Goal: Task Accomplishment & Management: Complete application form

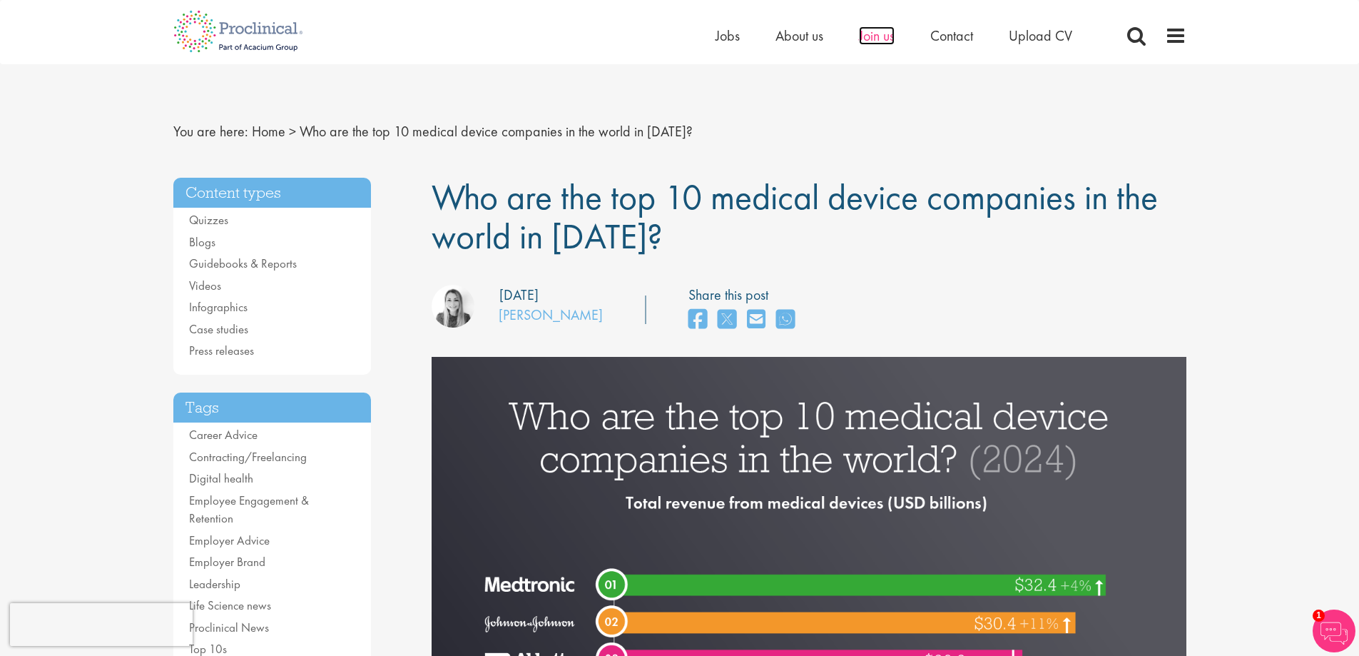
click at [883, 39] on span "Join us" at bounding box center [877, 35] width 36 height 19
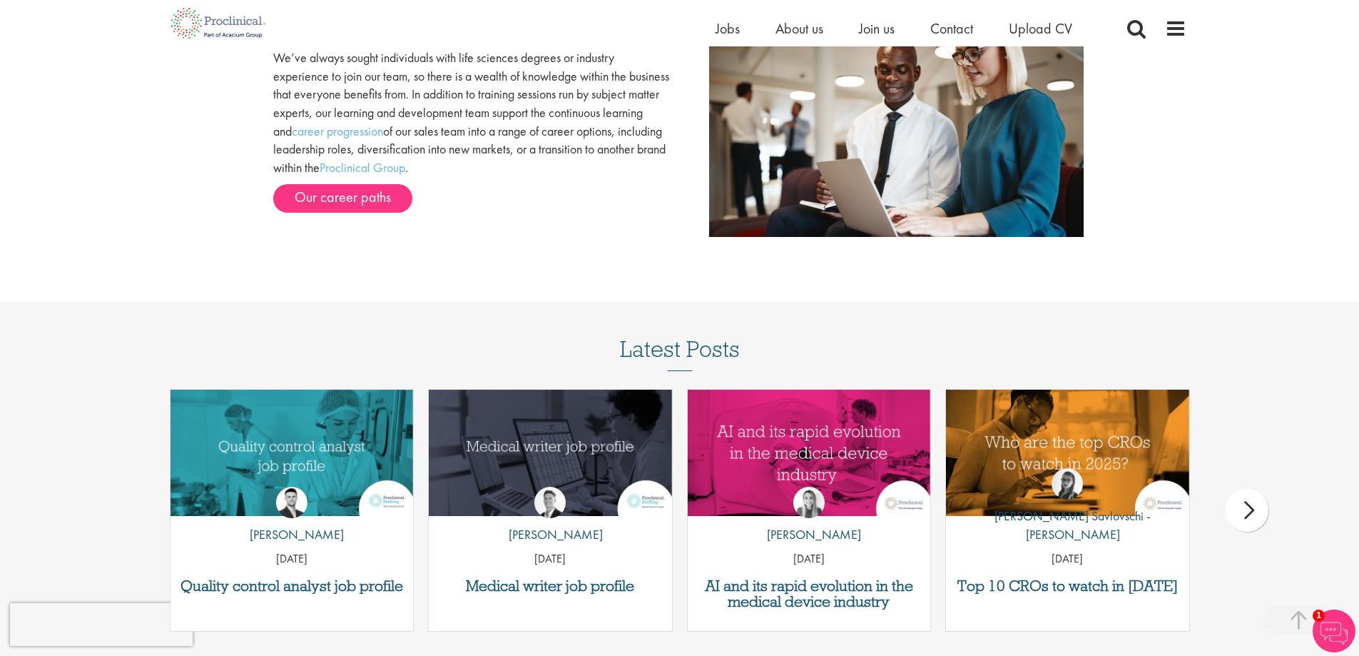
scroll to position [1638, 0]
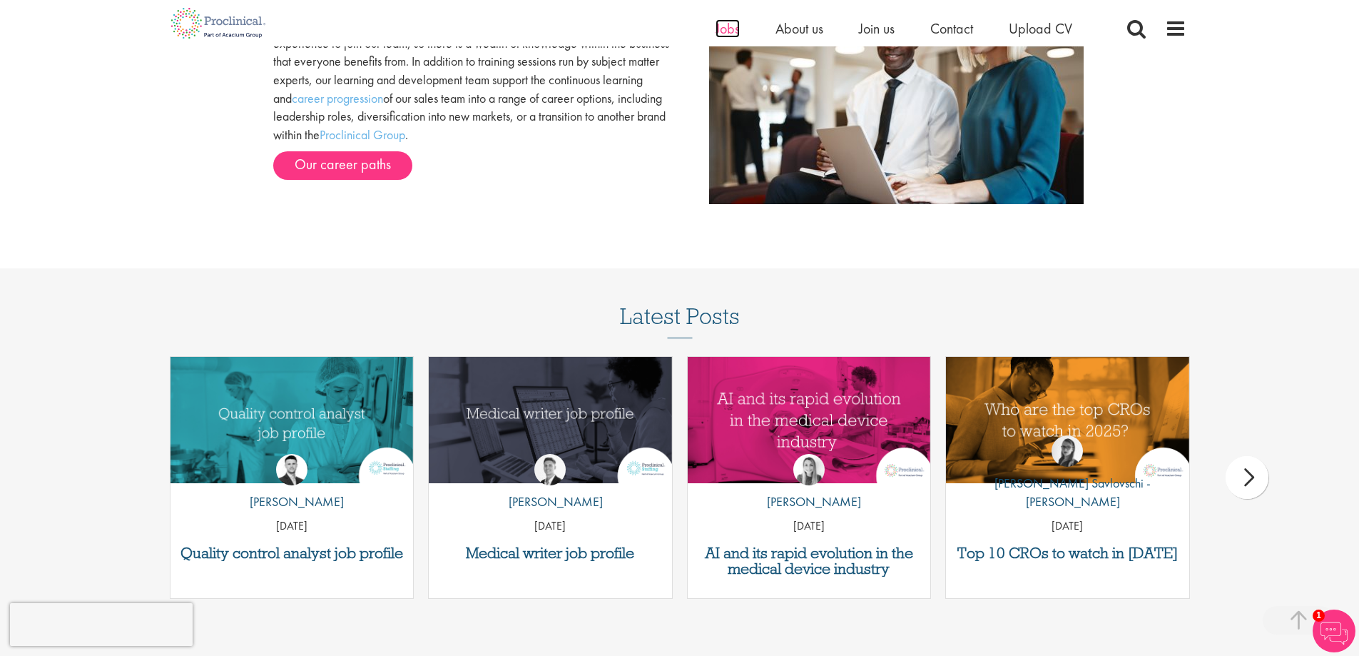
click at [718, 29] on span "Jobs" at bounding box center [727, 28] width 24 height 19
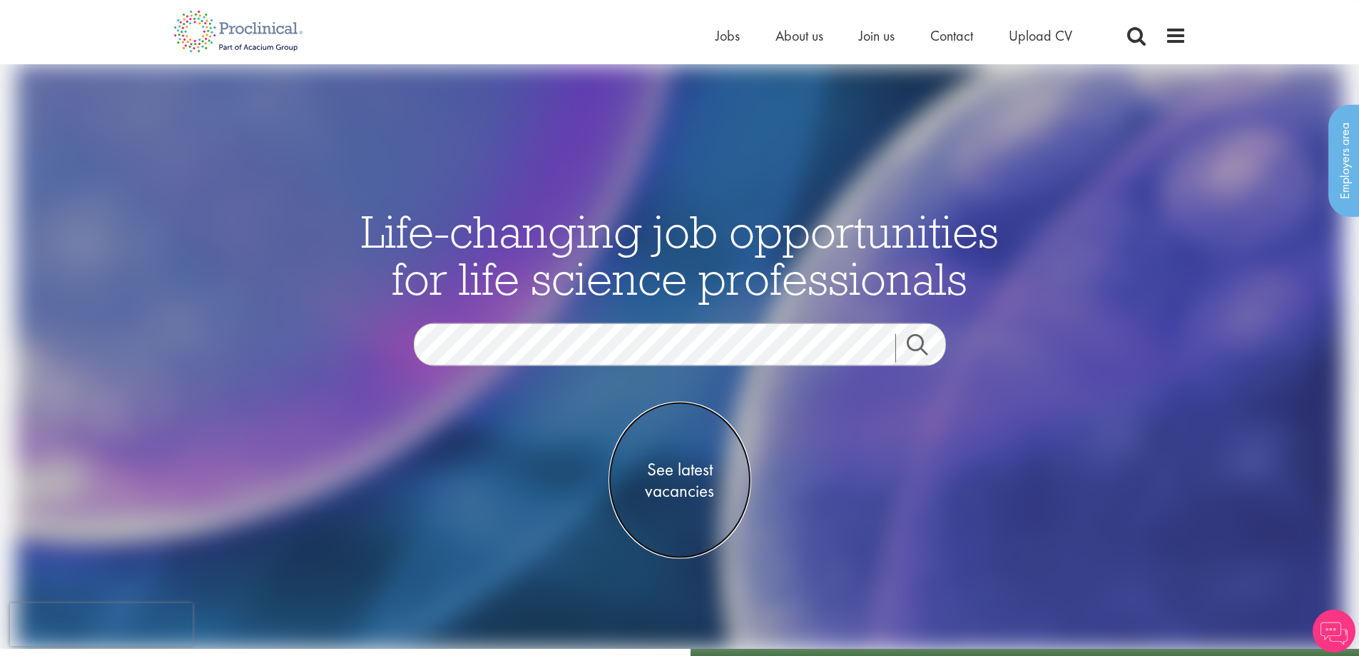
click at [687, 473] on span "See latest vacancies" at bounding box center [679, 480] width 143 height 43
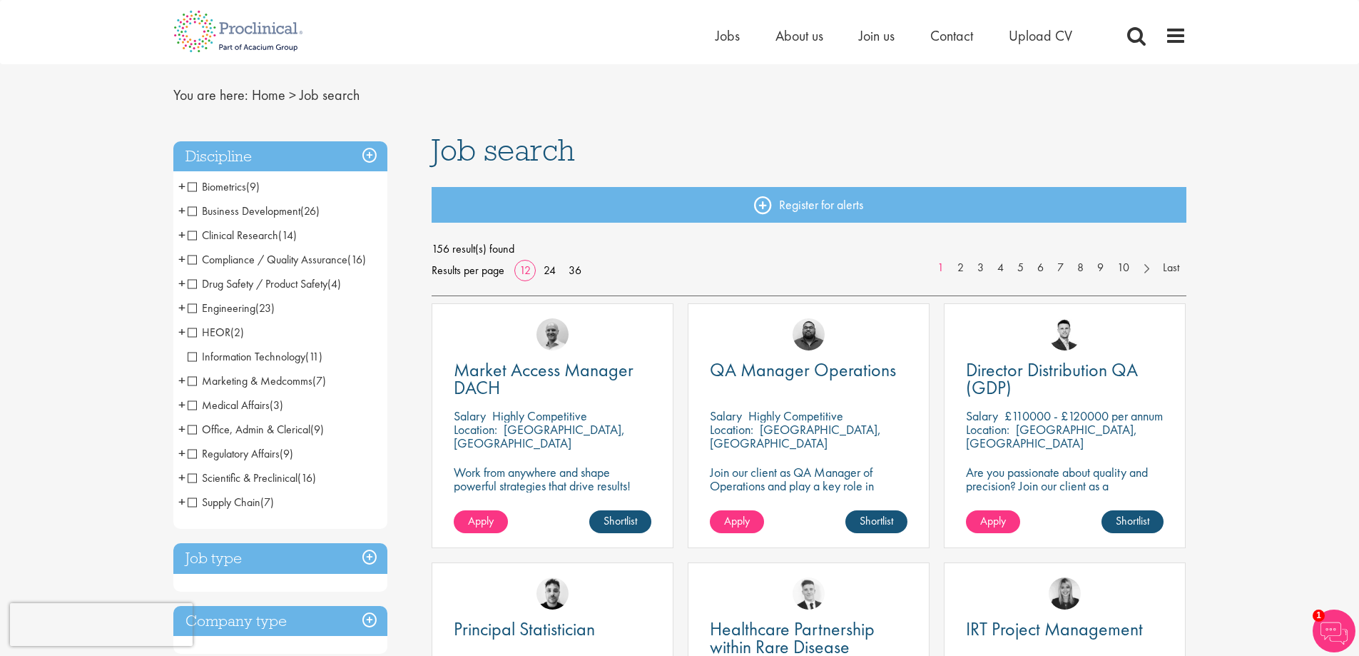
scroll to position [71, 0]
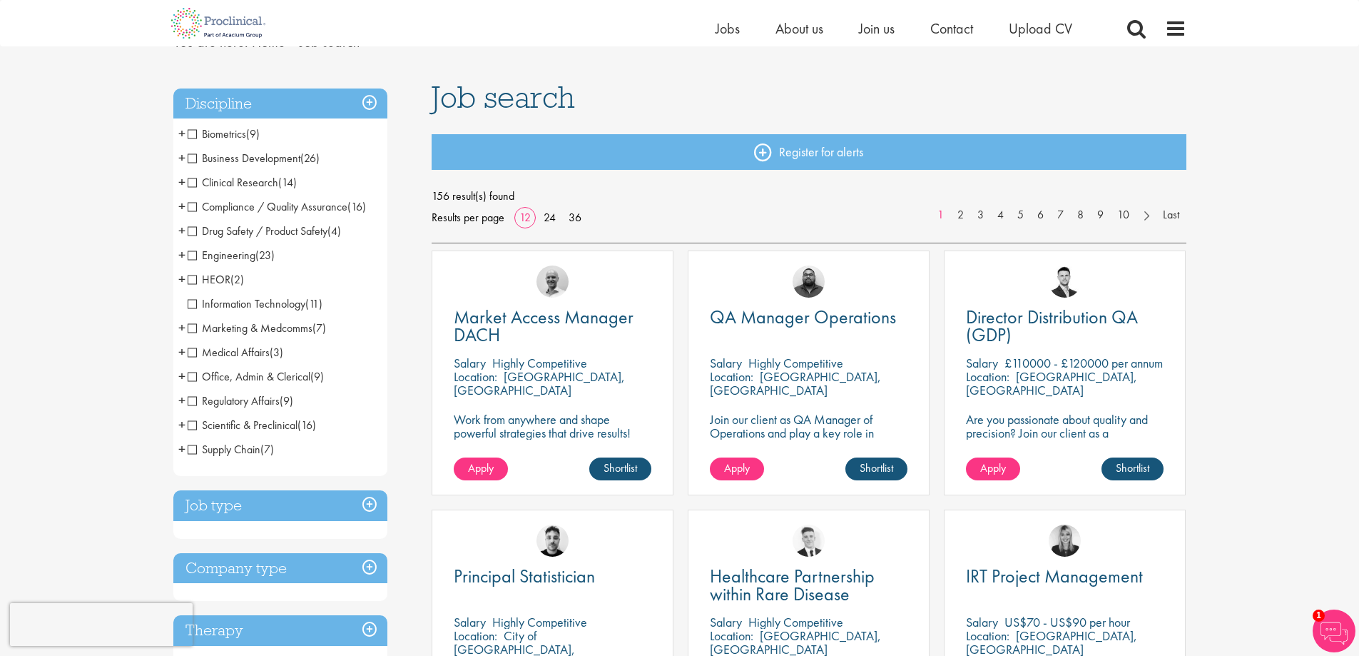
click at [190, 399] on span "Regulatory Affairs" at bounding box center [234, 400] width 92 height 15
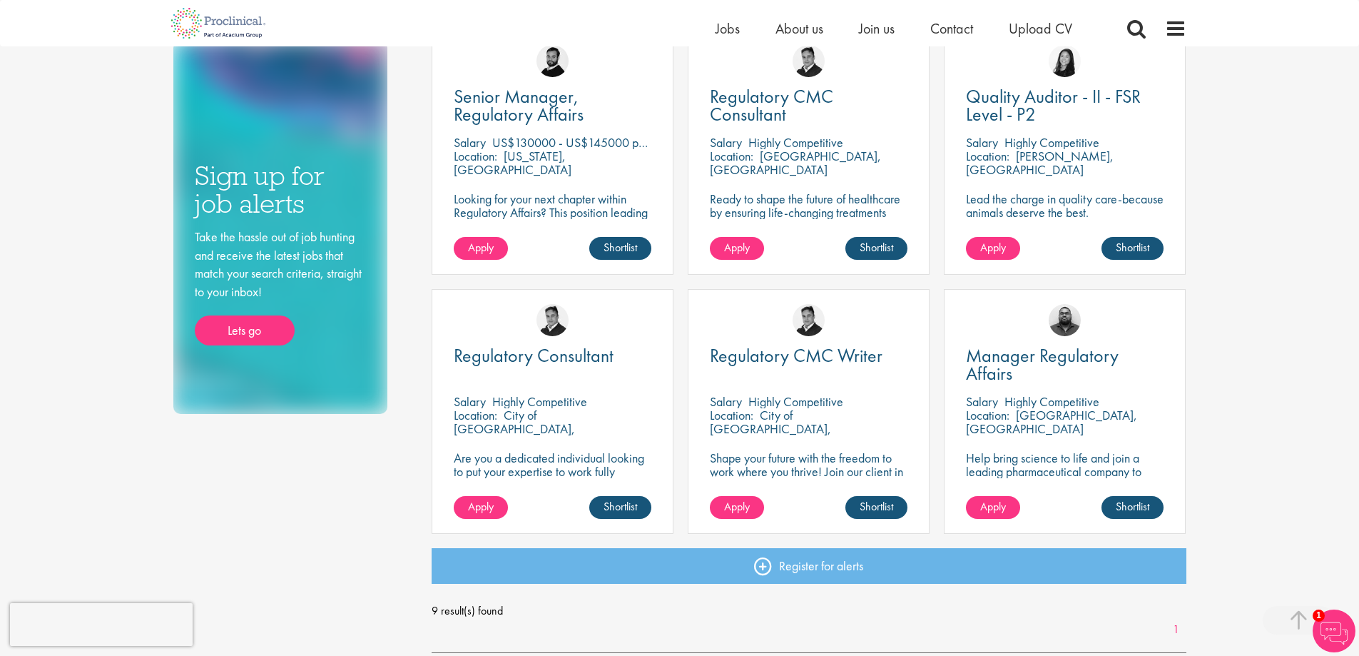
scroll to position [571, 0]
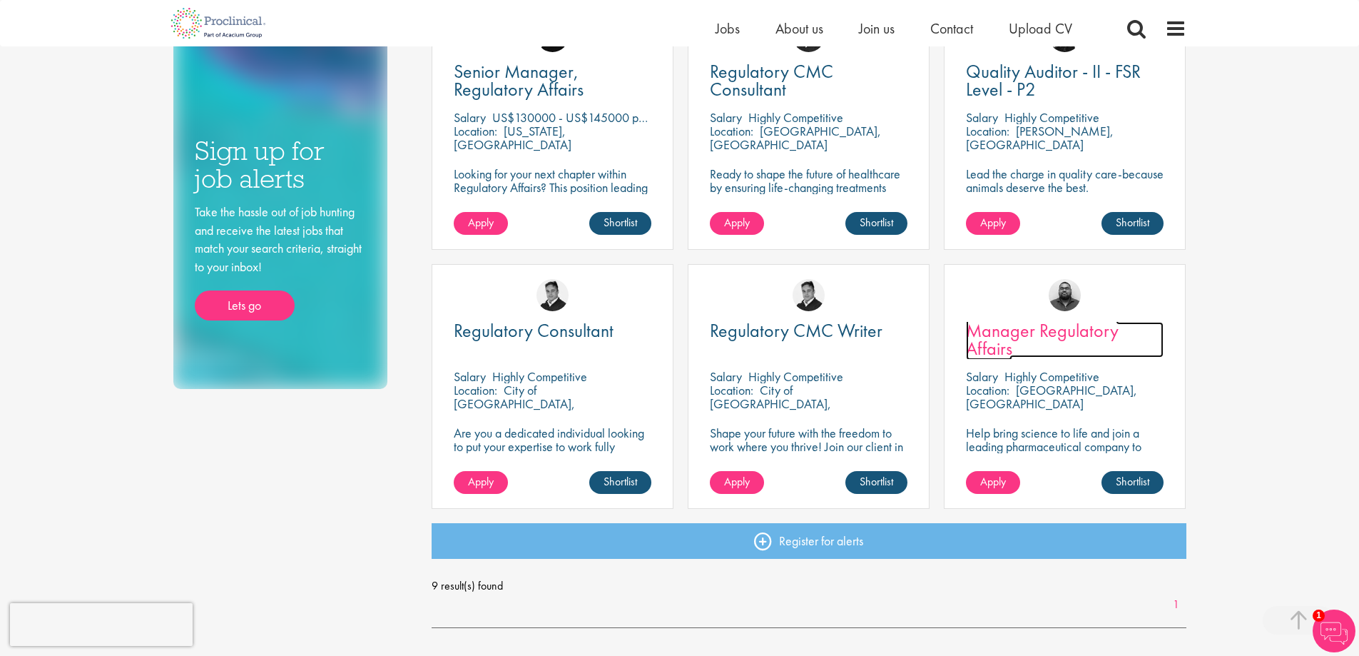
click at [1064, 334] on span "Manager Regulatory Affairs" at bounding box center [1042, 339] width 153 height 42
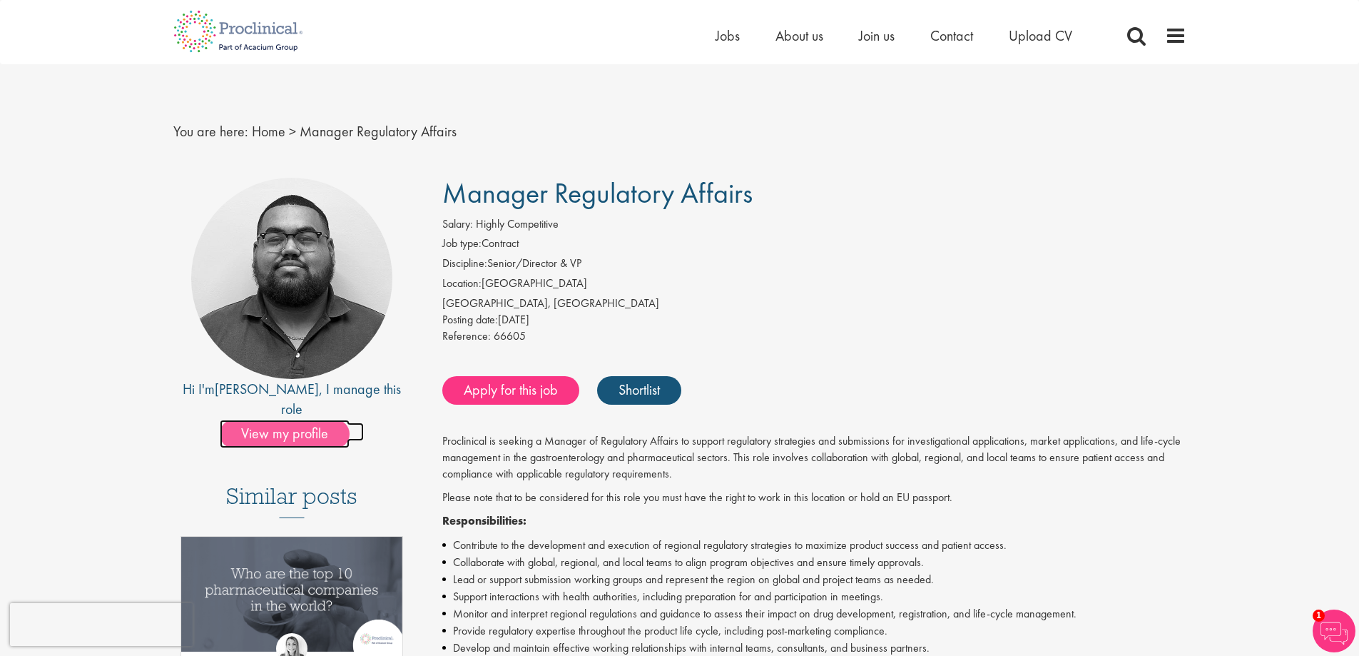
click at [270, 419] on span "View my profile" at bounding box center [285, 433] width 130 height 29
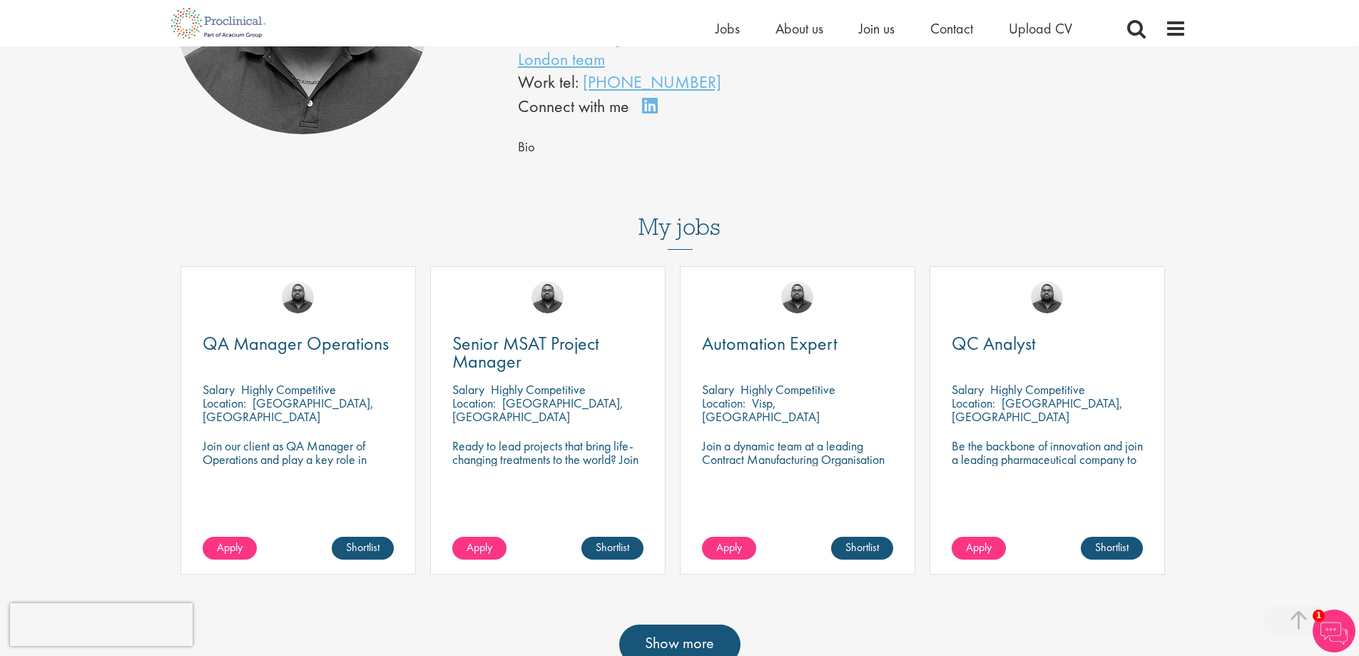
scroll to position [285, 0]
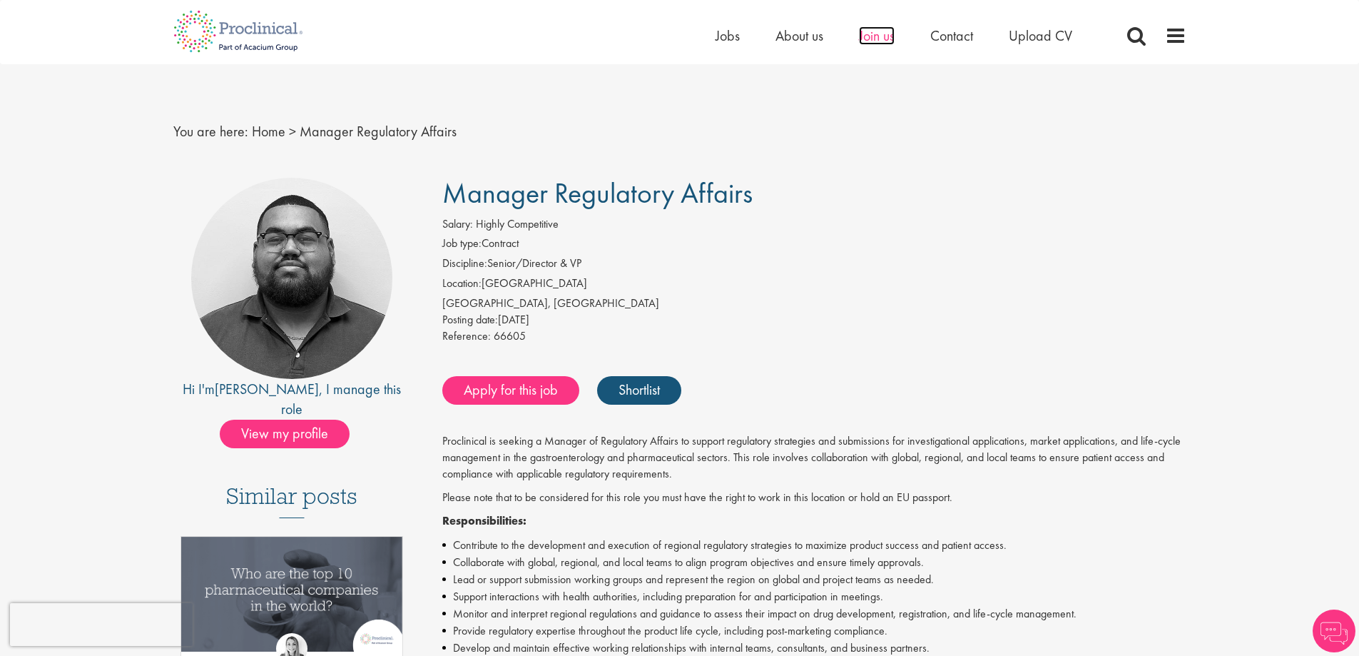
click at [881, 35] on span "Join us" at bounding box center [877, 35] width 36 height 19
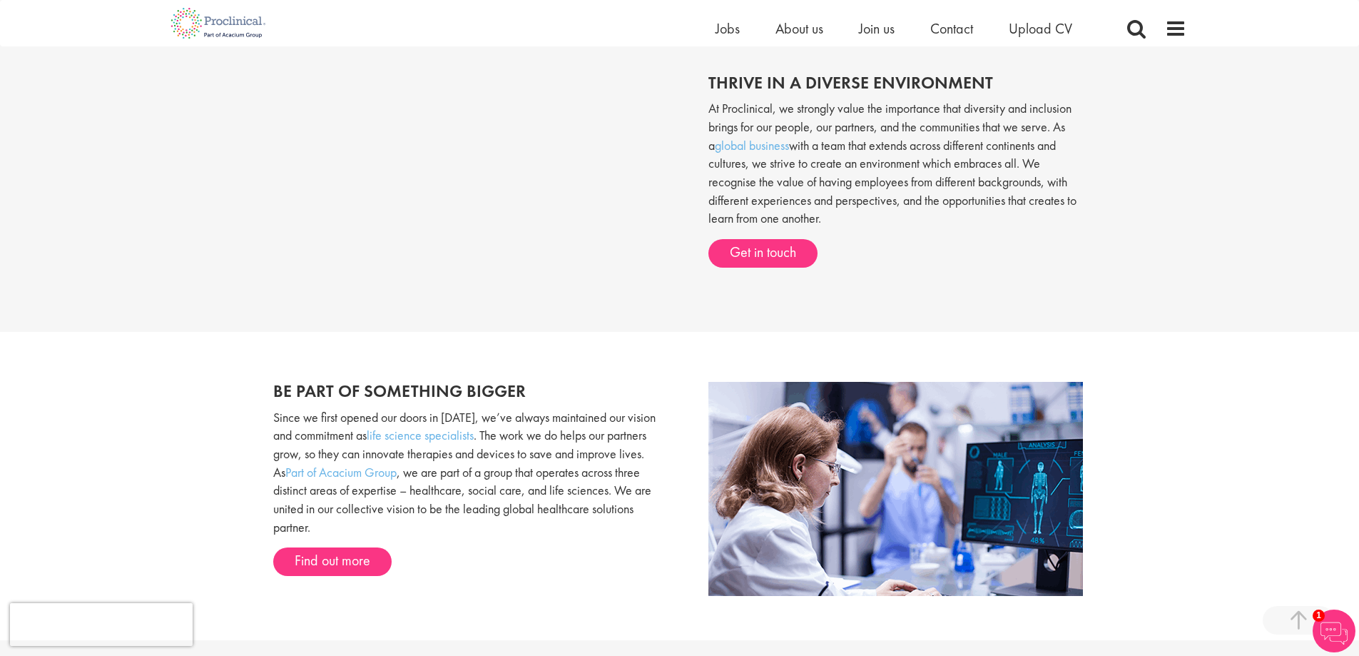
scroll to position [642, 0]
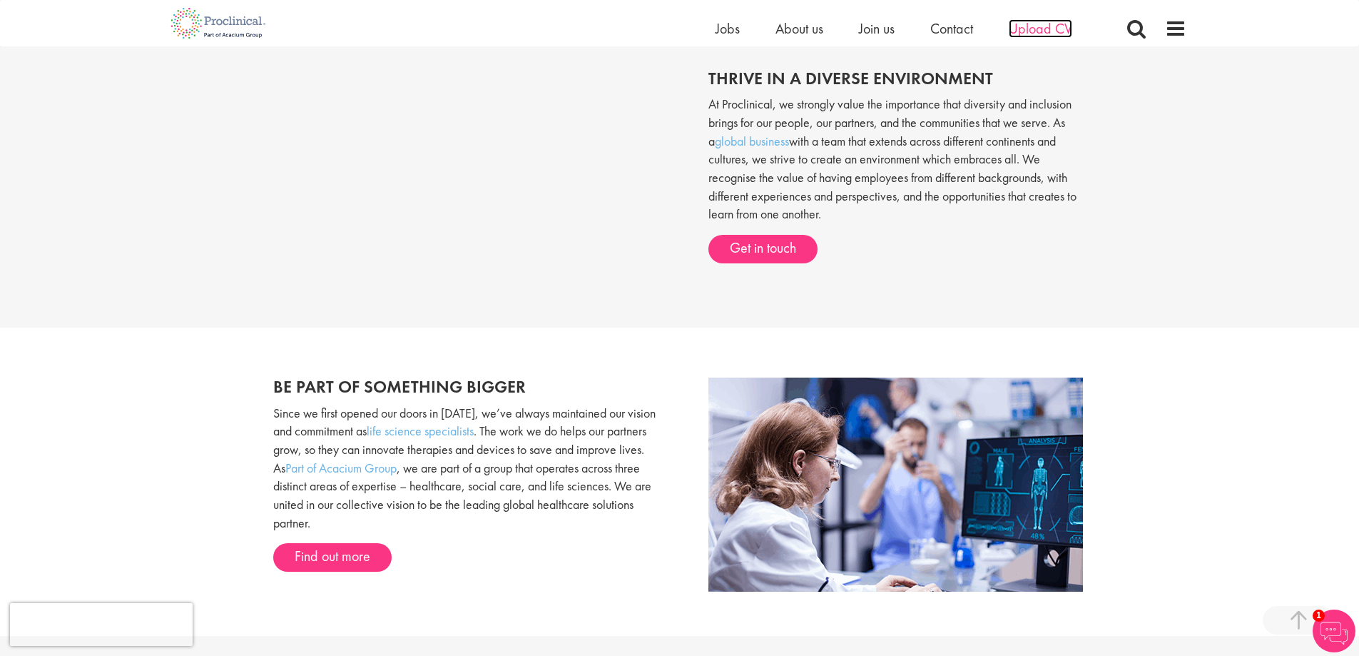
click at [1066, 26] on span "Upload CV" at bounding box center [1040, 28] width 63 height 19
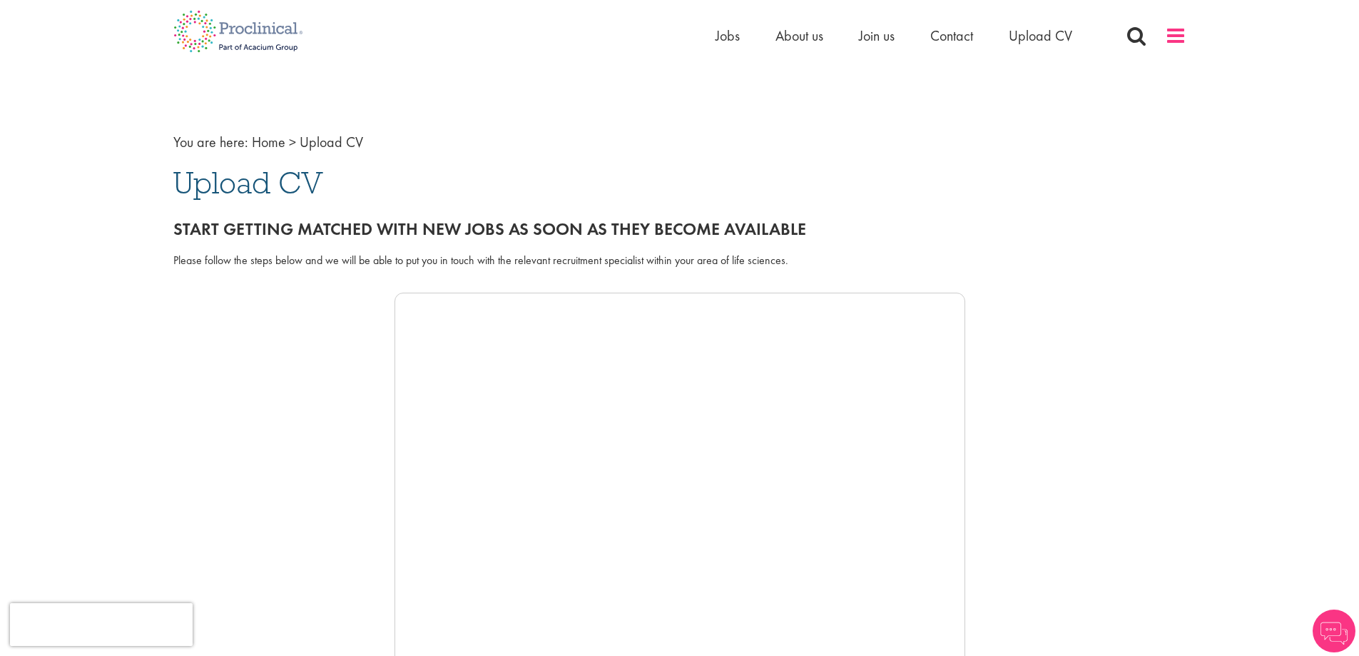
click at [1179, 34] on span at bounding box center [1175, 35] width 21 height 21
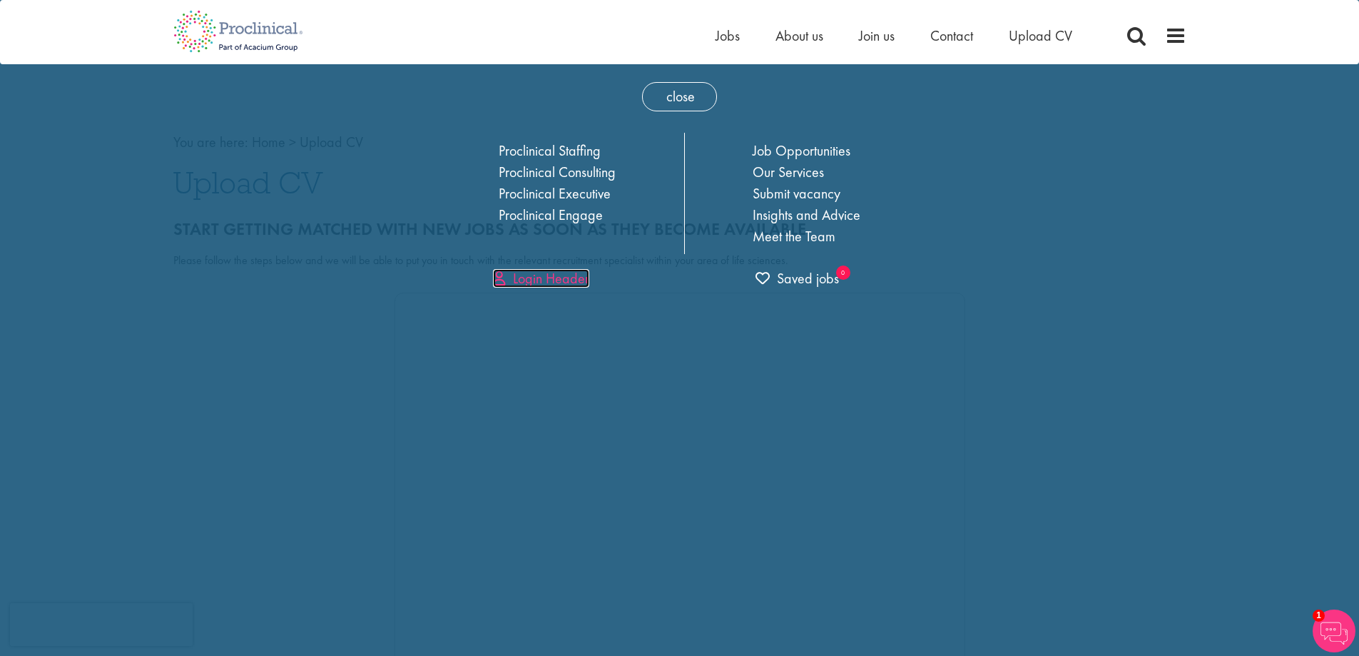
click at [568, 282] on link "Login Header" at bounding box center [541, 278] width 96 height 19
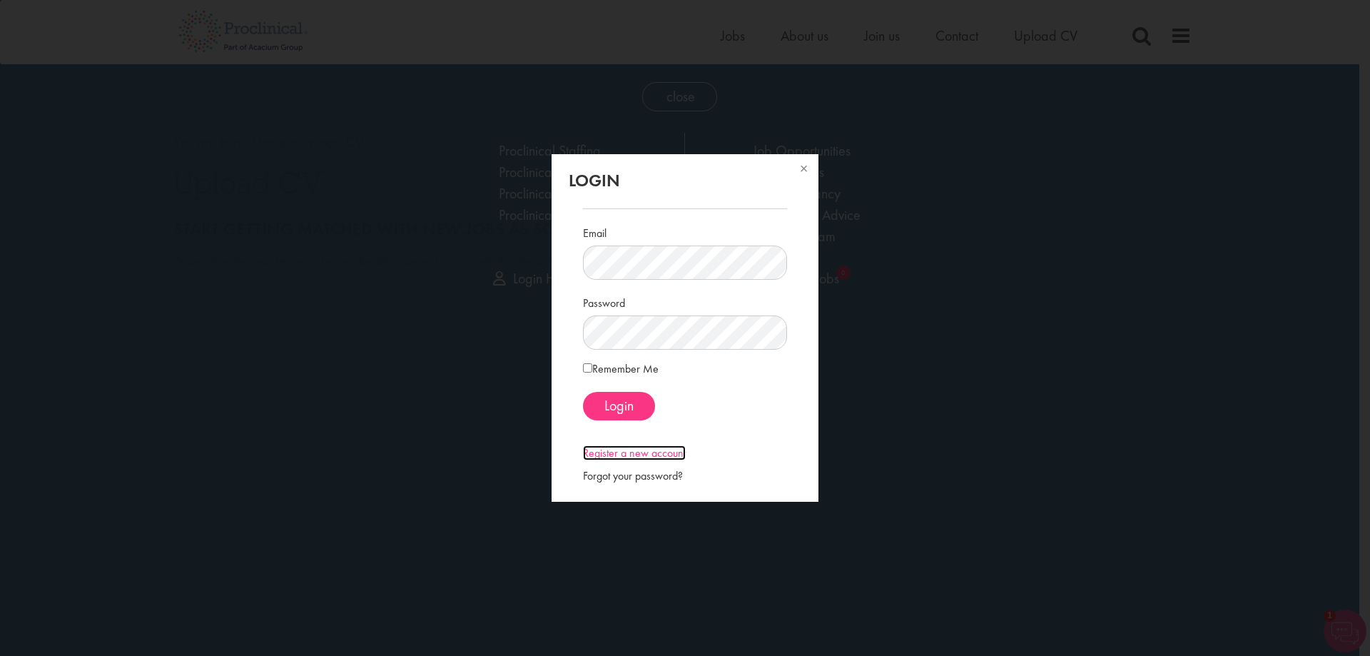
click at [661, 452] on link "Register a new account" at bounding box center [634, 452] width 103 height 15
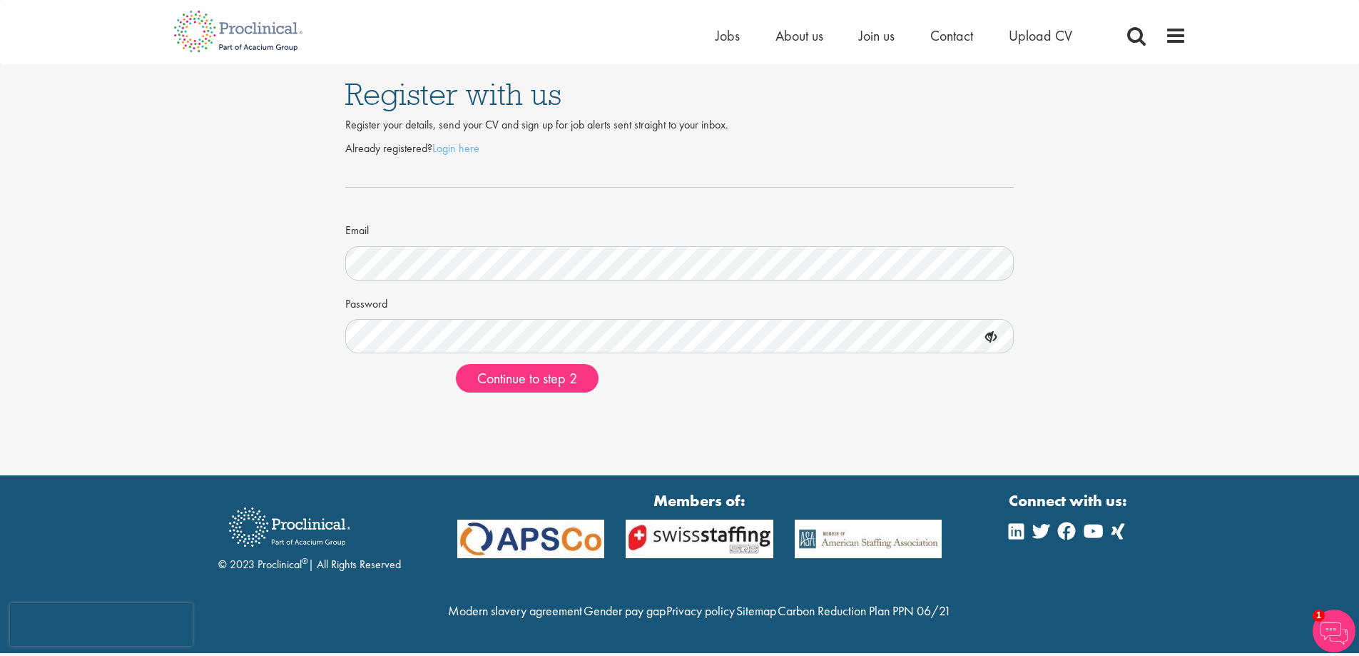
click at [990, 340] on icon at bounding box center [991, 337] width 24 height 24
click at [526, 384] on span "Continue to step 2" at bounding box center [527, 378] width 100 height 19
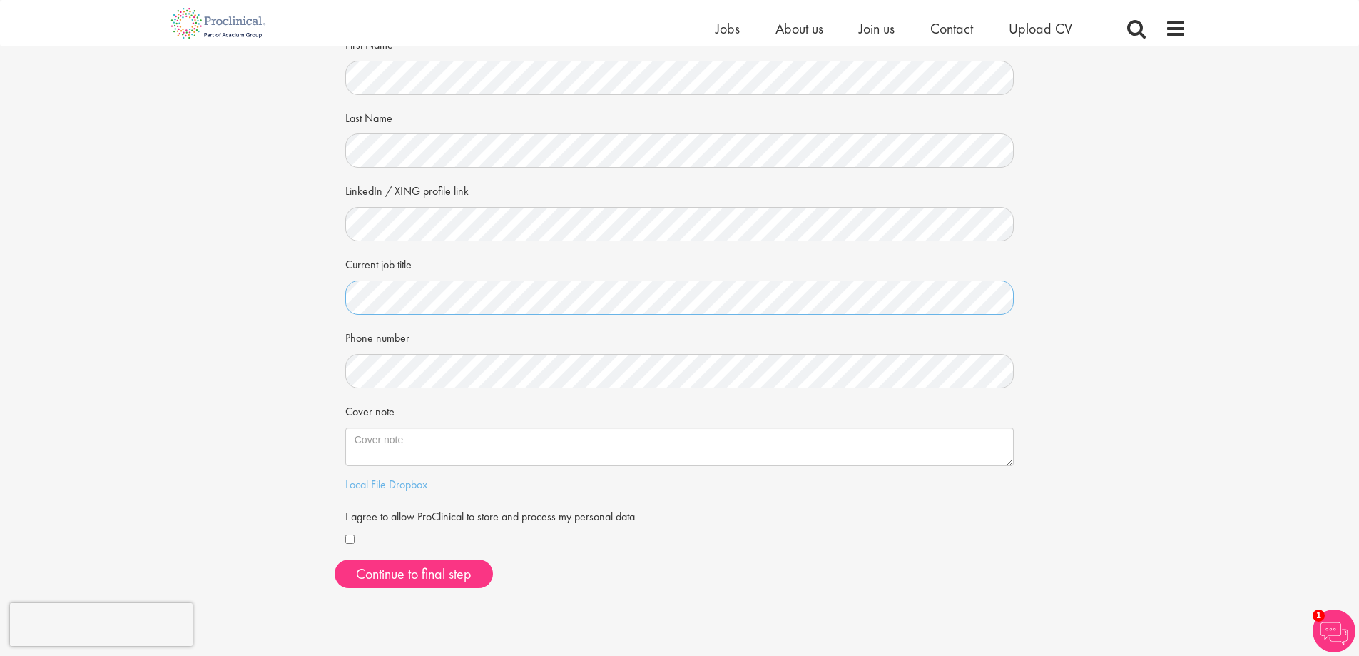
scroll to position [143, 0]
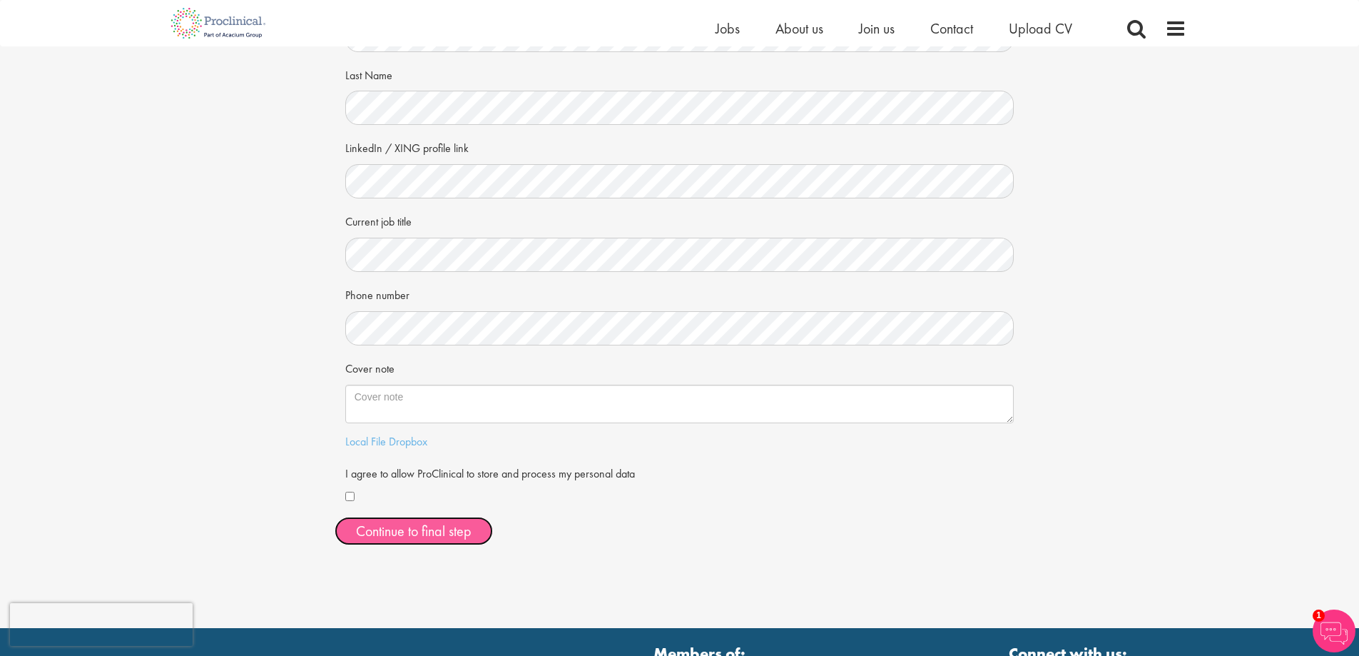
click at [439, 524] on button "Continue to final step" at bounding box center [414, 530] width 158 height 29
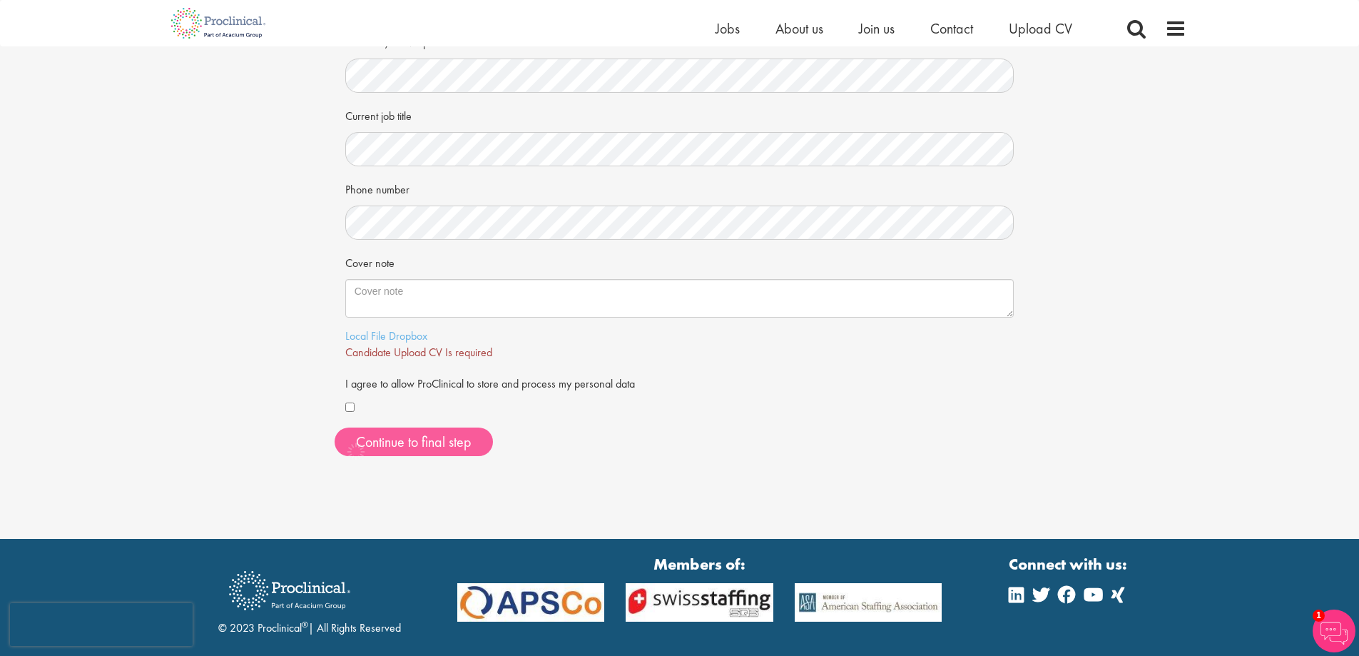
scroll to position [340, 0]
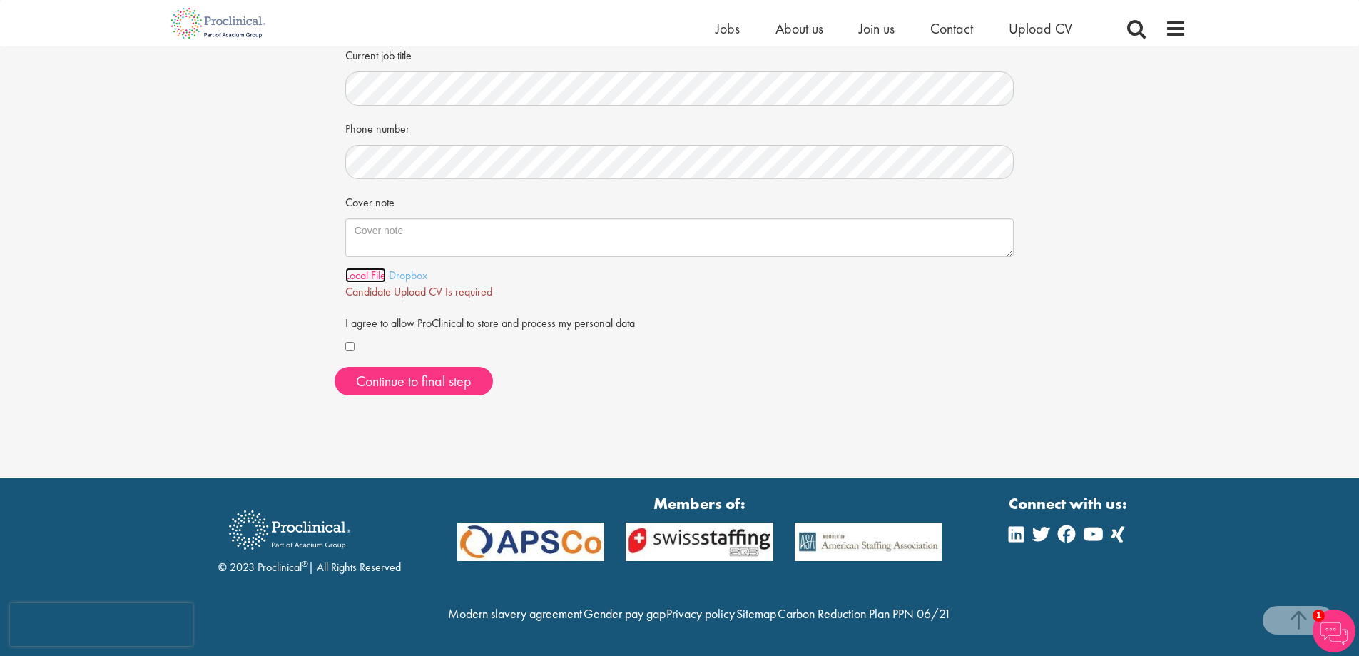
click at [368, 267] on link "Local File" at bounding box center [365, 274] width 41 height 15
click at [450, 372] on span "Continue to final step" at bounding box center [414, 381] width 116 height 19
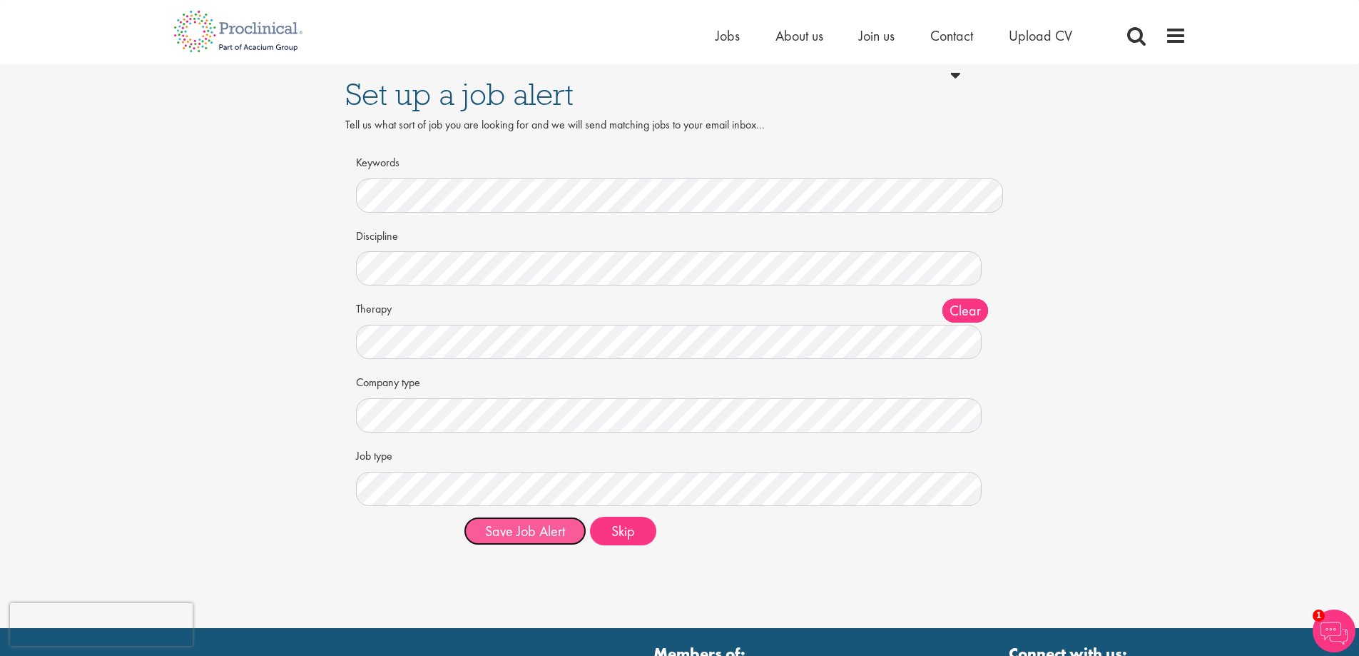
click at [541, 531] on button "Save Job Alert" at bounding box center [525, 530] width 123 height 29
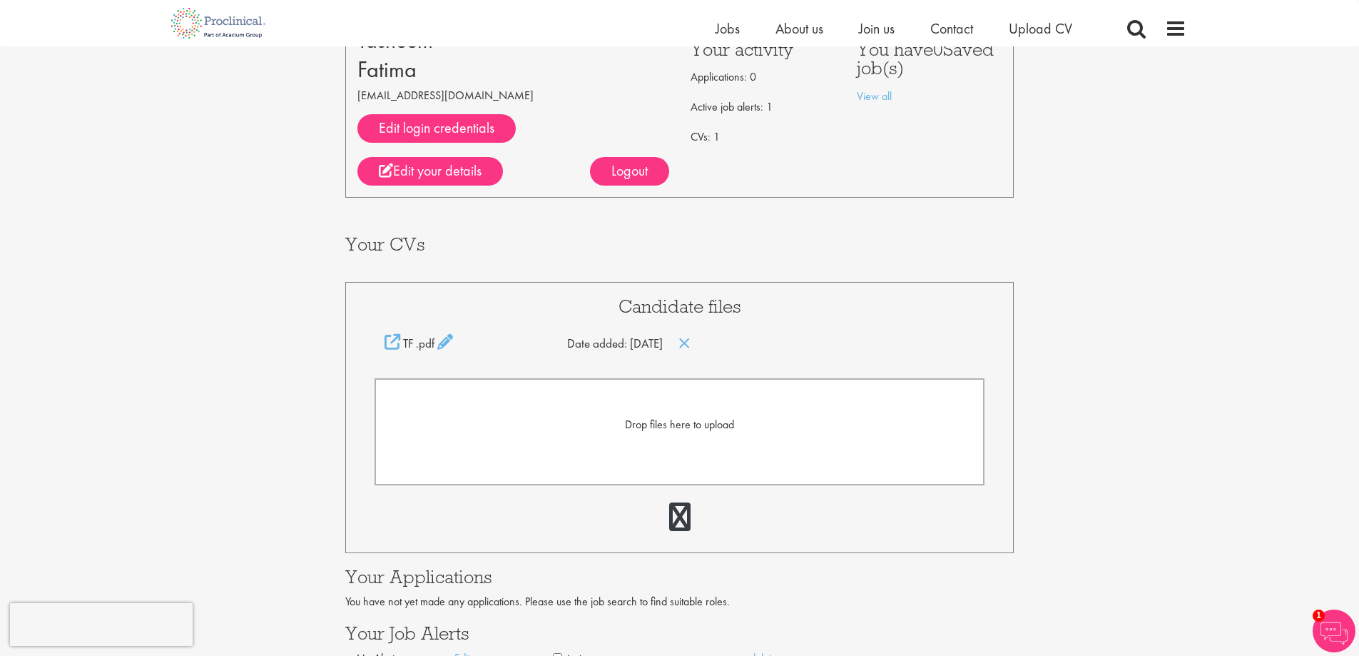
scroll to position [143, 0]
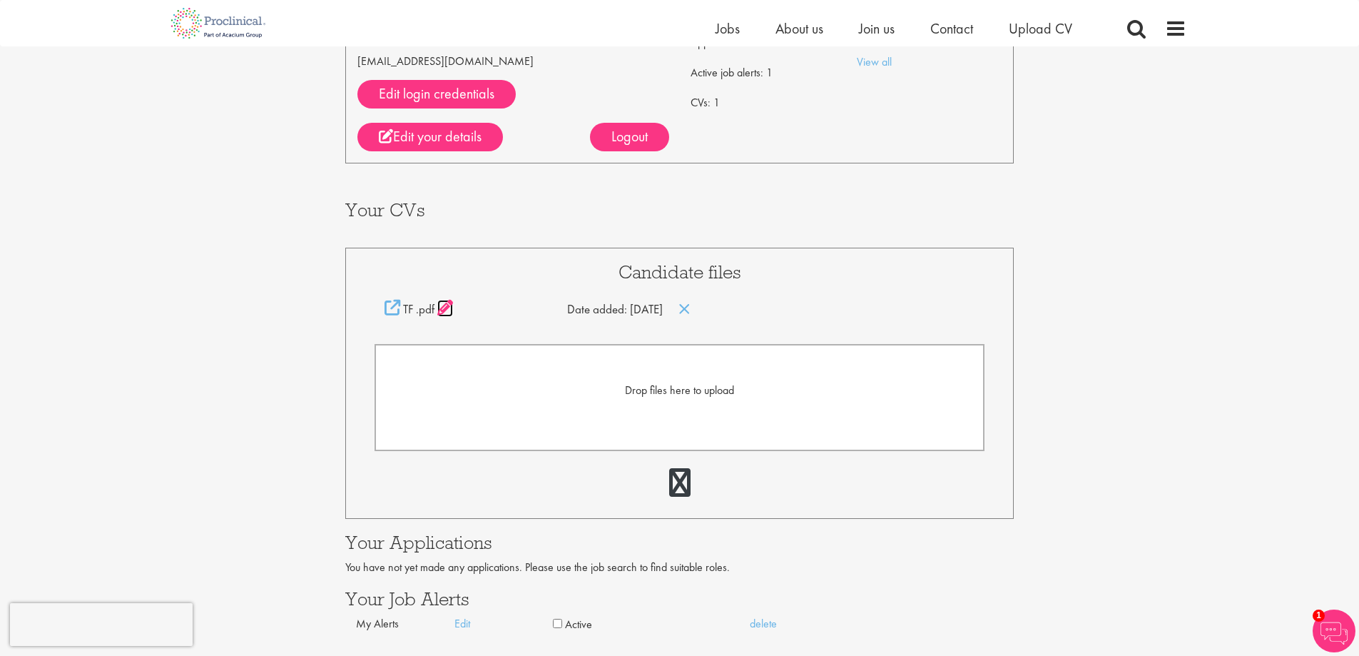
click at [447, 306] on icon at bounding box center [445, 308] width 16 height 16
click at [447, 330] on div "Candidate files .pdf Date added: 24 Sep 25 Drop files here to upload" at bounding box center [679, 385] width 669 height 275
click at [397, 313] on icon at bounding box center [392, 308] width 16 height 16
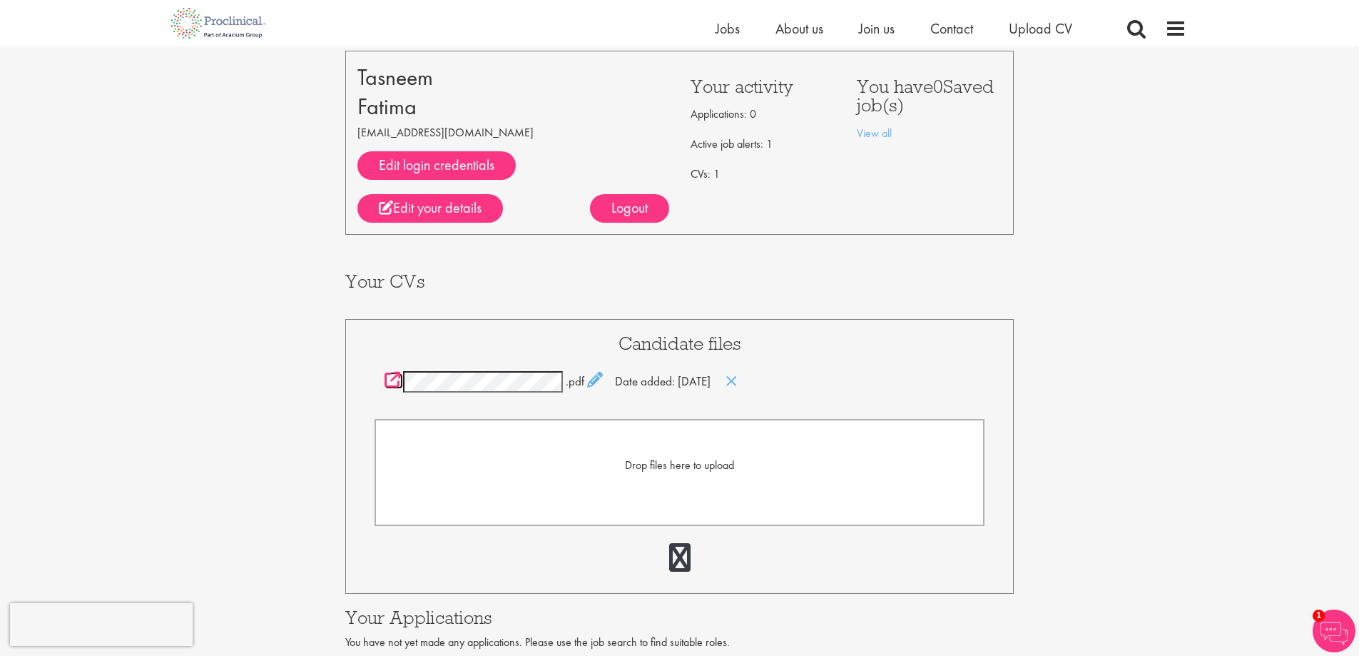
scroll to position [0, 0]
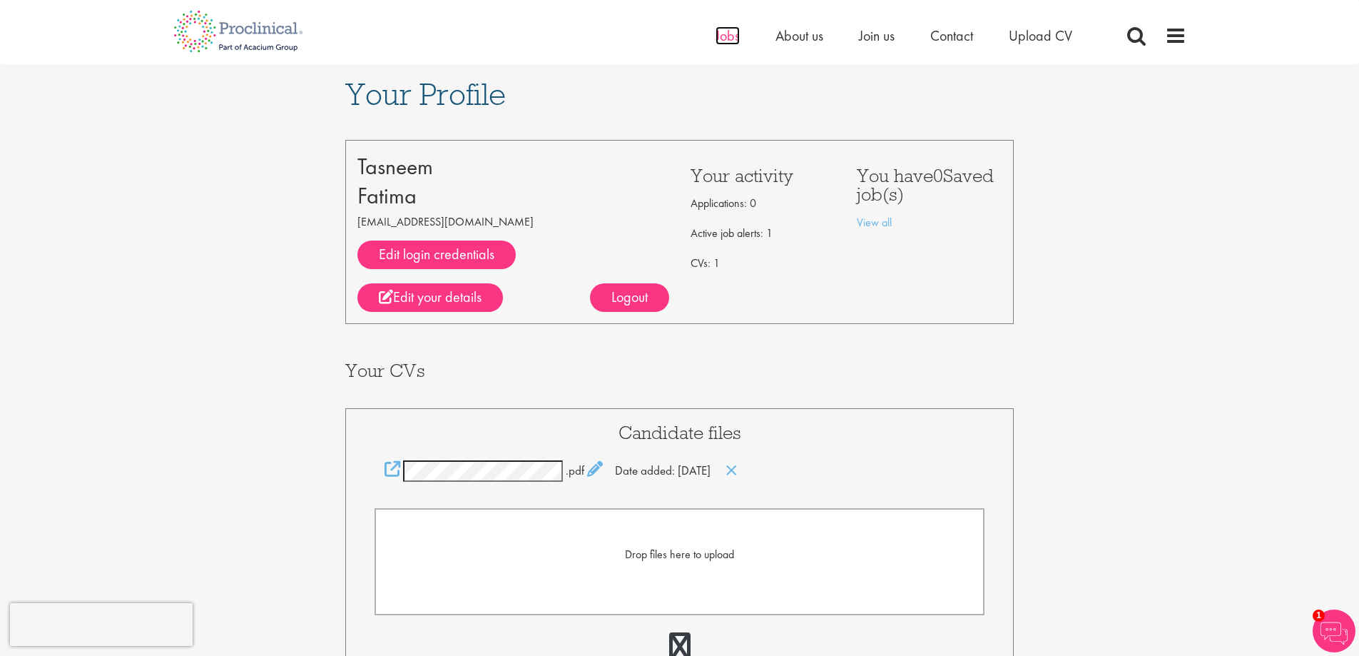
click at [730, 39] on span "Jobs" at bounding box center [727, 35] width 24 height 19
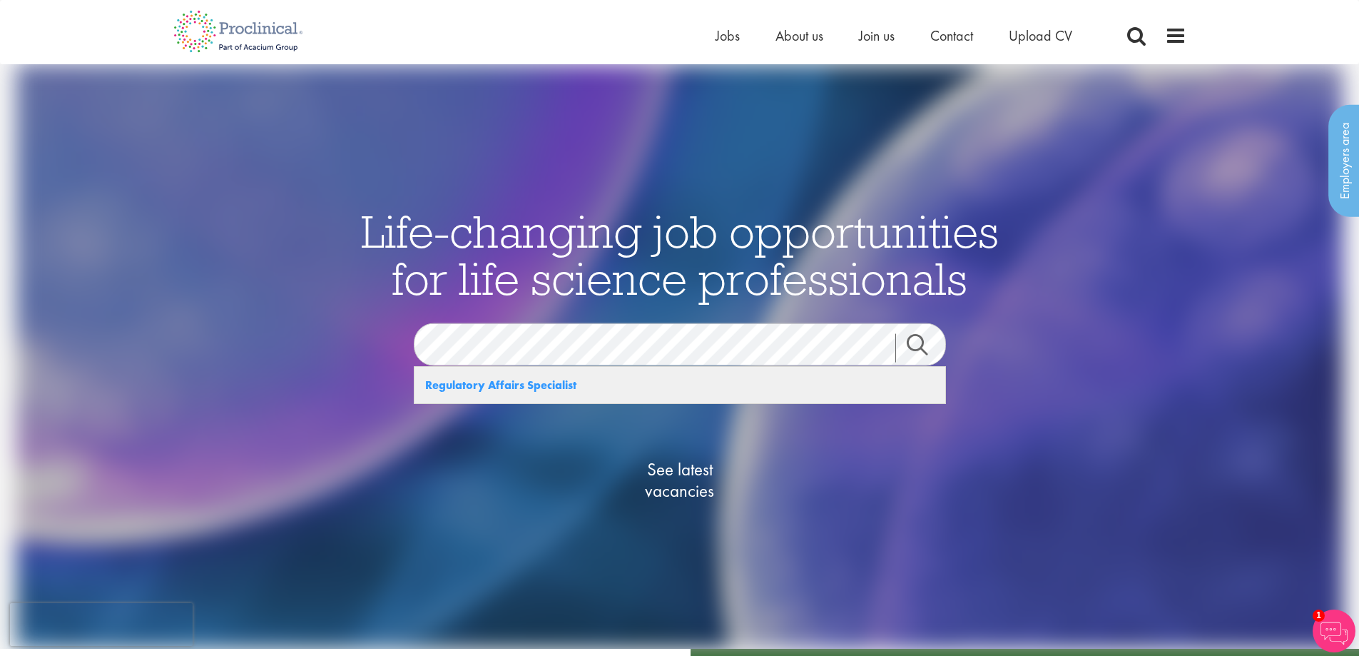
click at [545, 385] on strong "Regulatory Affairs Specialist" at bounding box center [500, 384] width 151 height 15
